Goal: Task Accomplishment & Management: Manage account settings

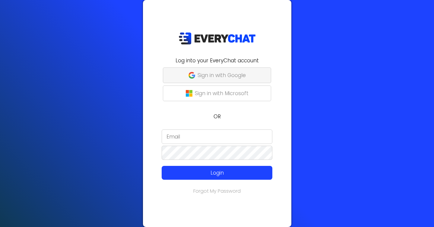
type input "[EMAIL_ADDRESS][DOMAIN_NAME]"
click at [219, 73] on p "Sign in with Google" at bounding box center [222, 76] width 48 height 8
click at [191, 138] on input "alec@turf-kings.com" at bounding box center [217, 137] width 111 height 14
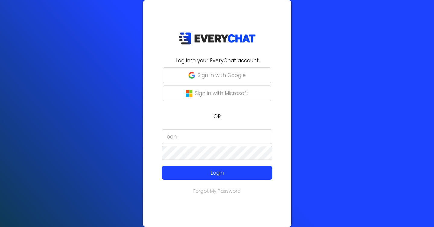
type input "[EMAIL_ADDRESS][DOMAIN_NAME]"
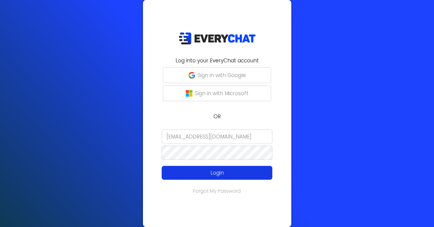
click at [205, 171] on p "Login" at bounding box center [217, 173] width 88 height 8
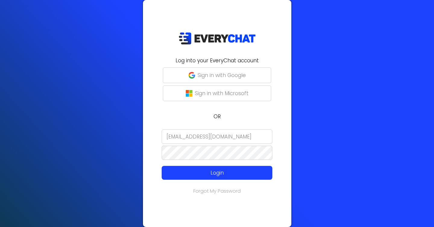
click at [205, 136] on input "[EMAIL_ADDRESS][DOMAIN_NAME]" at bounding box center [217, 137] width 111 height 14
type input "[EMAIL_ADDRESS][DOMAIN_NAME]"
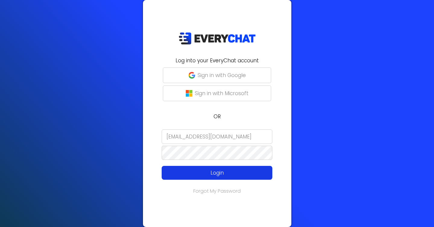
click at [204, 171] on p "Login" at bounding box center [217, 173] width 88 height 8
